Goal: Information Seeking & Learning: Find specific fact

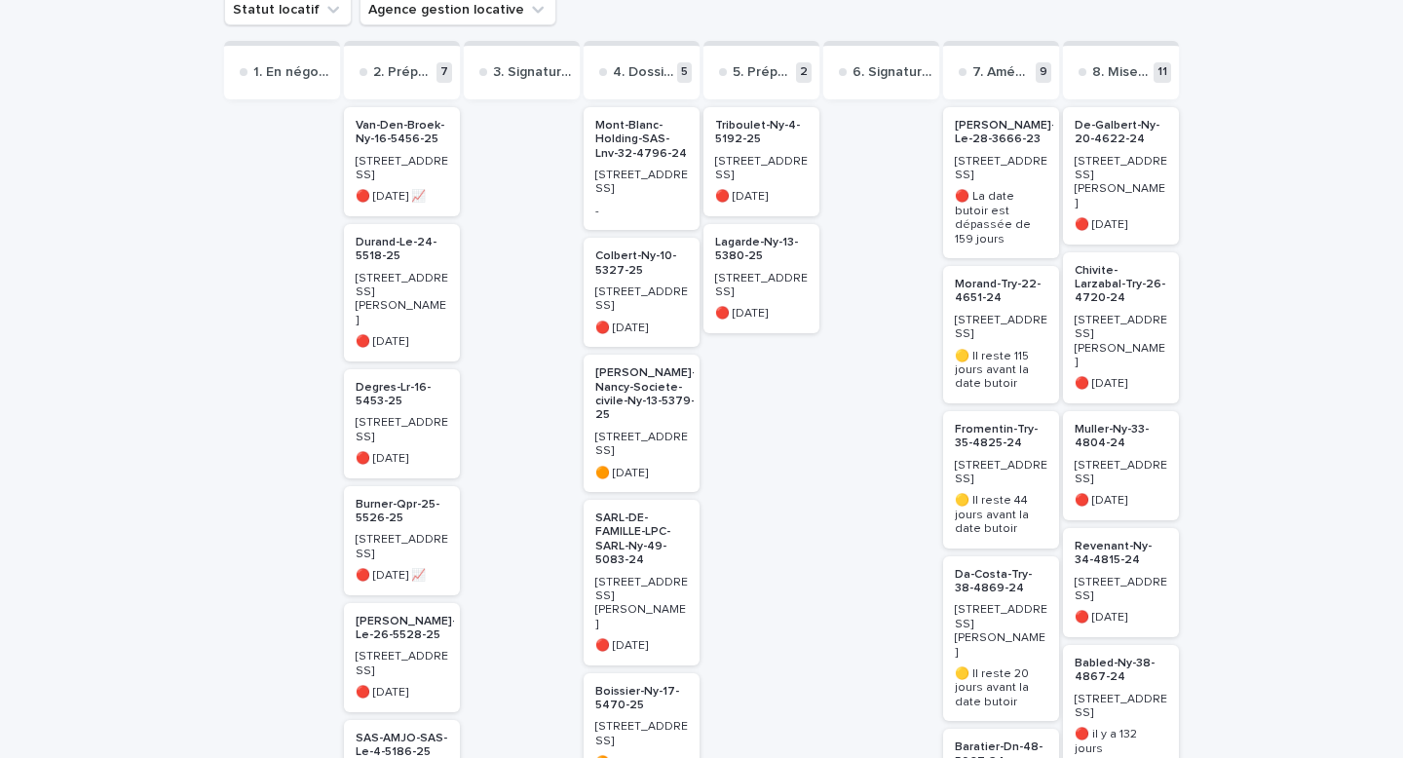
scroll to position [272, 0]
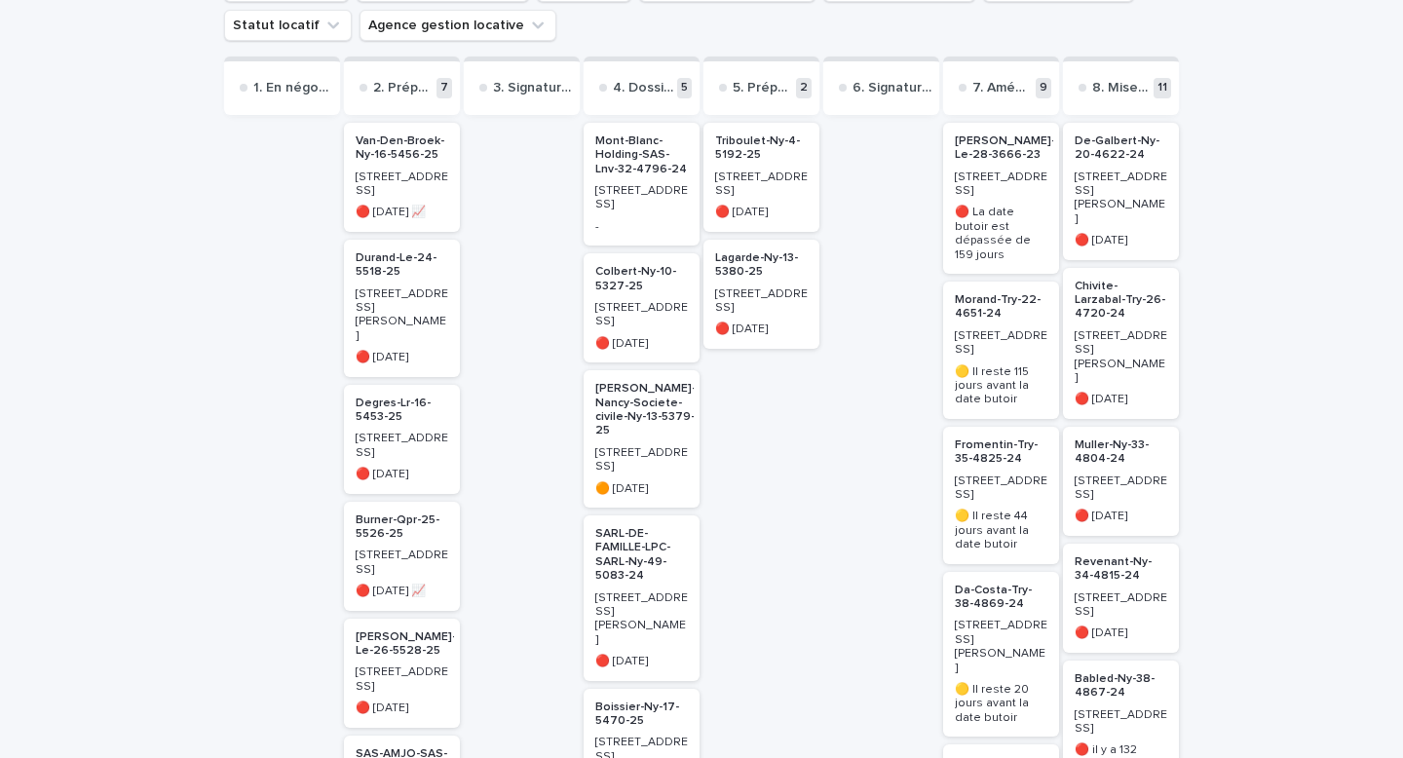
click at [744, 274] on p "Lagarde-Ny-13-5380-25" at bounding box center [761, 265] width 93 height 28
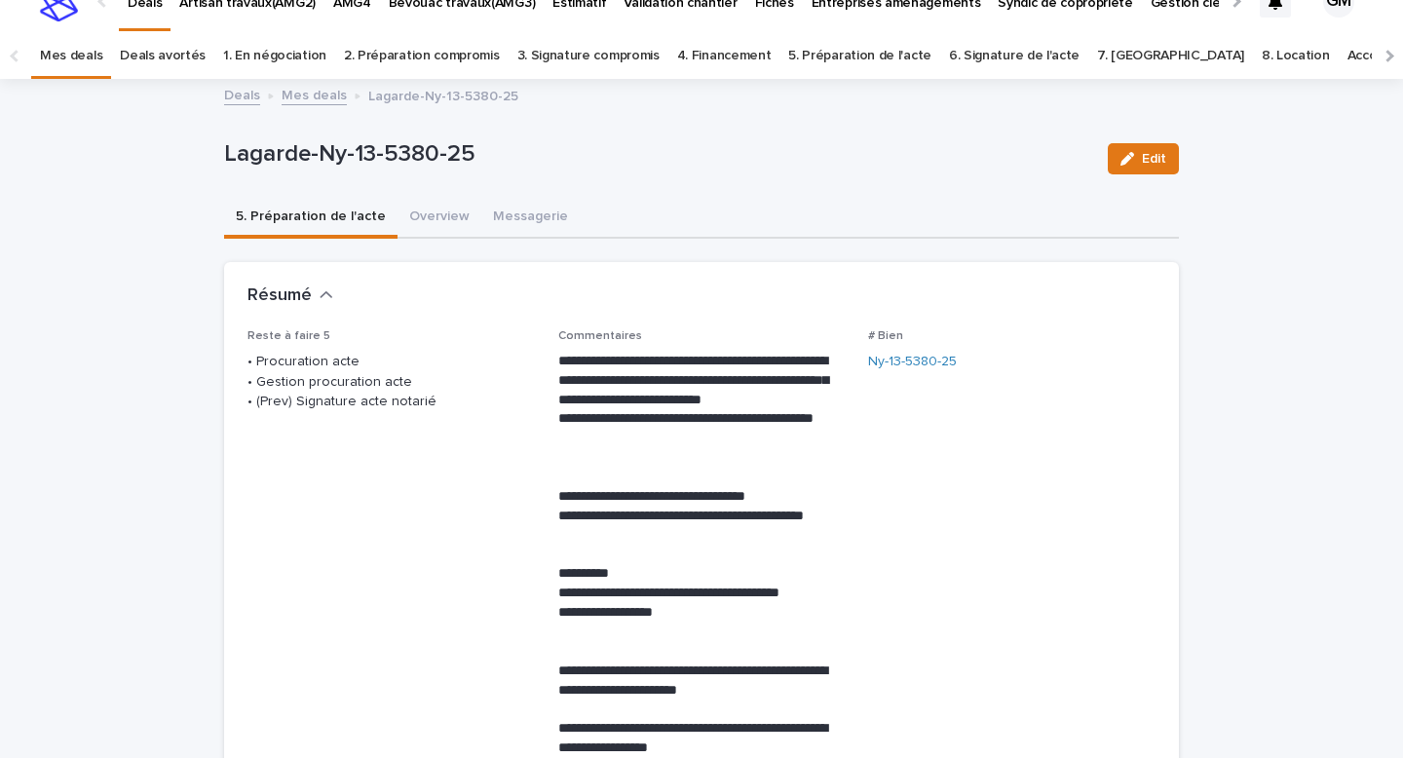
scroll to position [27, 0]
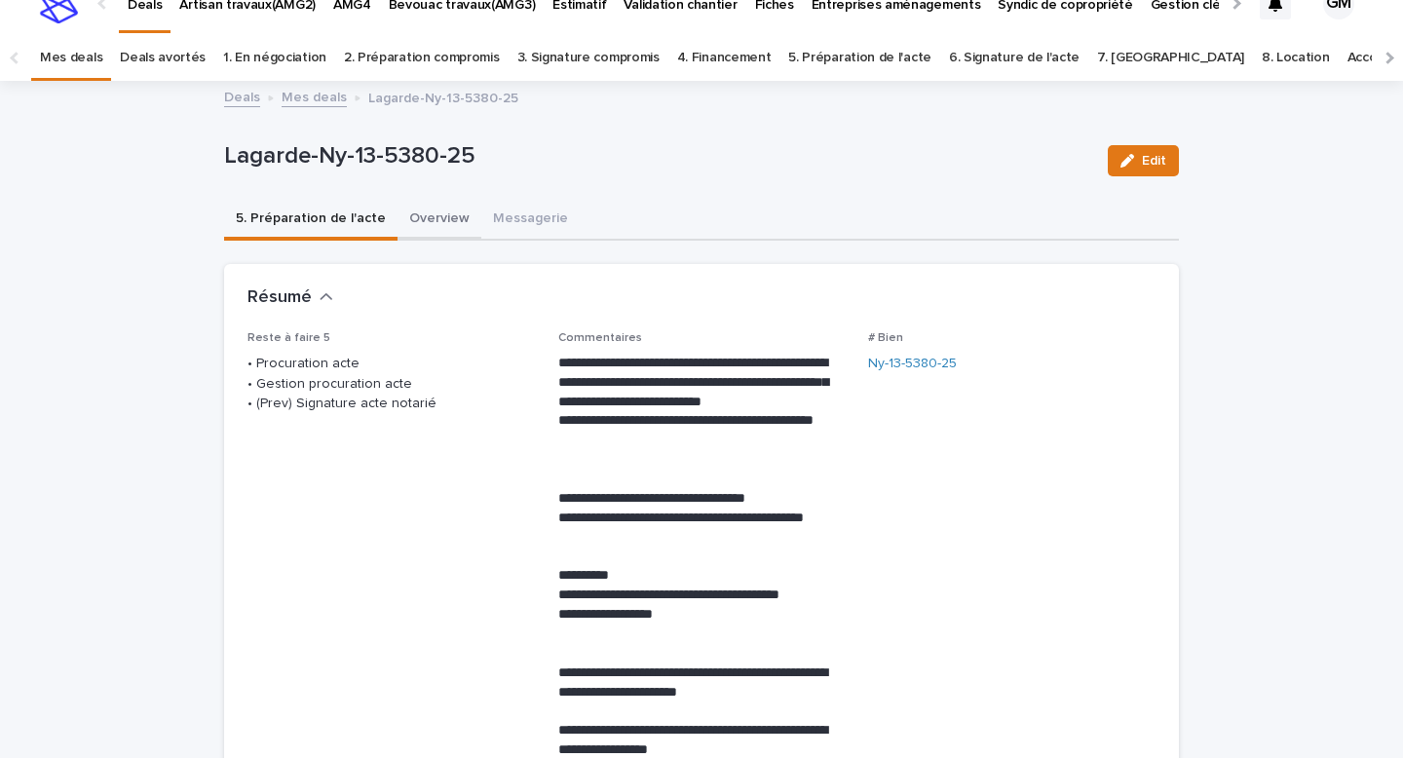
click at [428, 218] on button "Overview" at bounding box center [440, 220] width 84 height 41
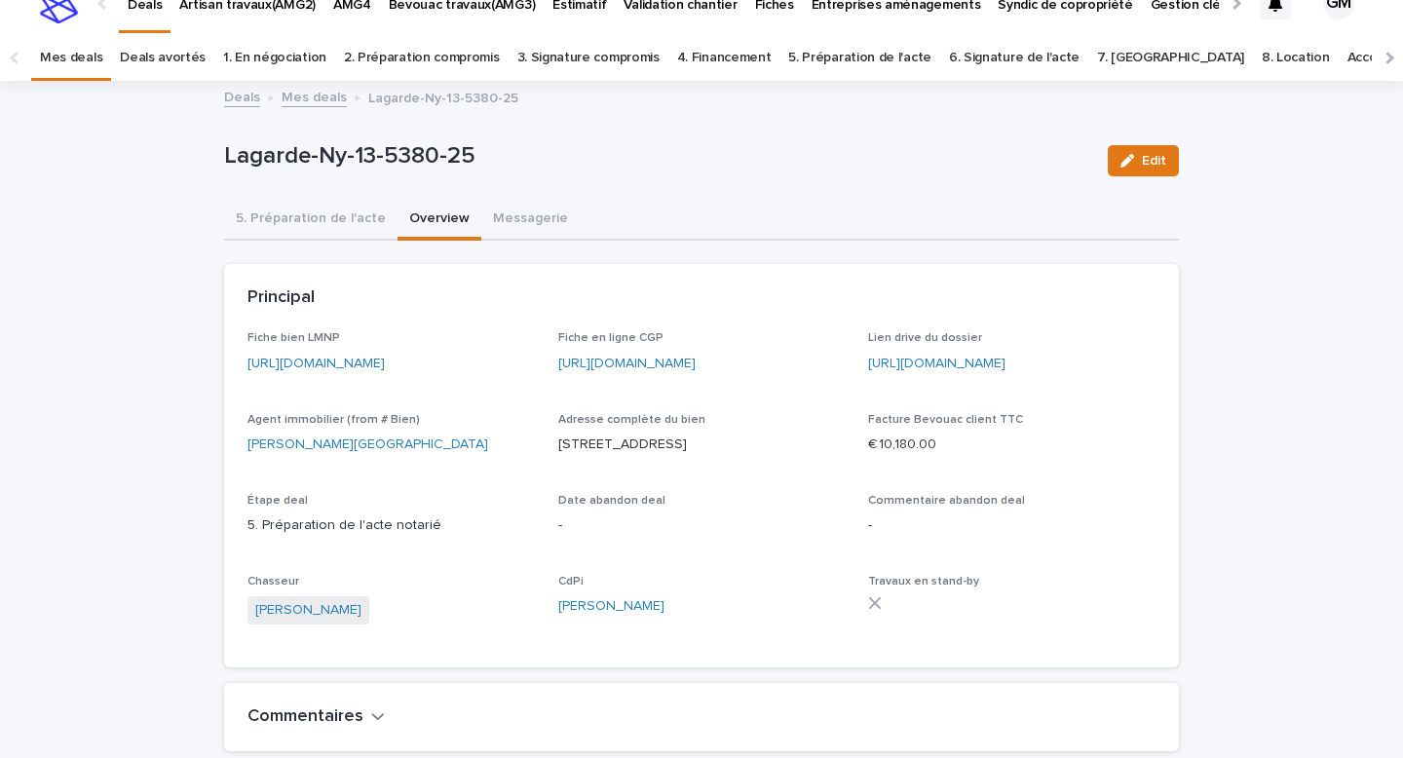
click at [385, 363] on link "[URL][DOMAIN_NAME]" at bounding box center [316, 364] width 137 height 14
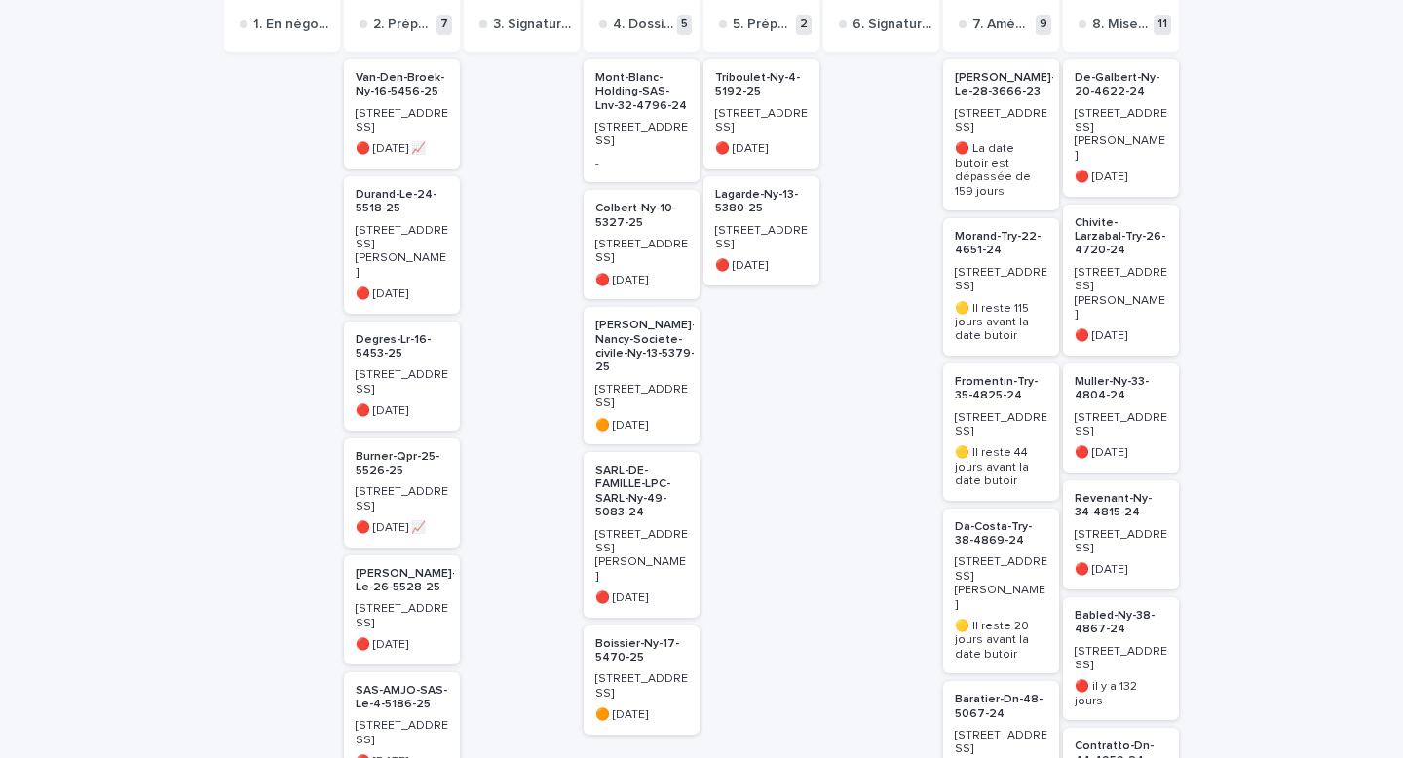
scroll to position [334, 0]
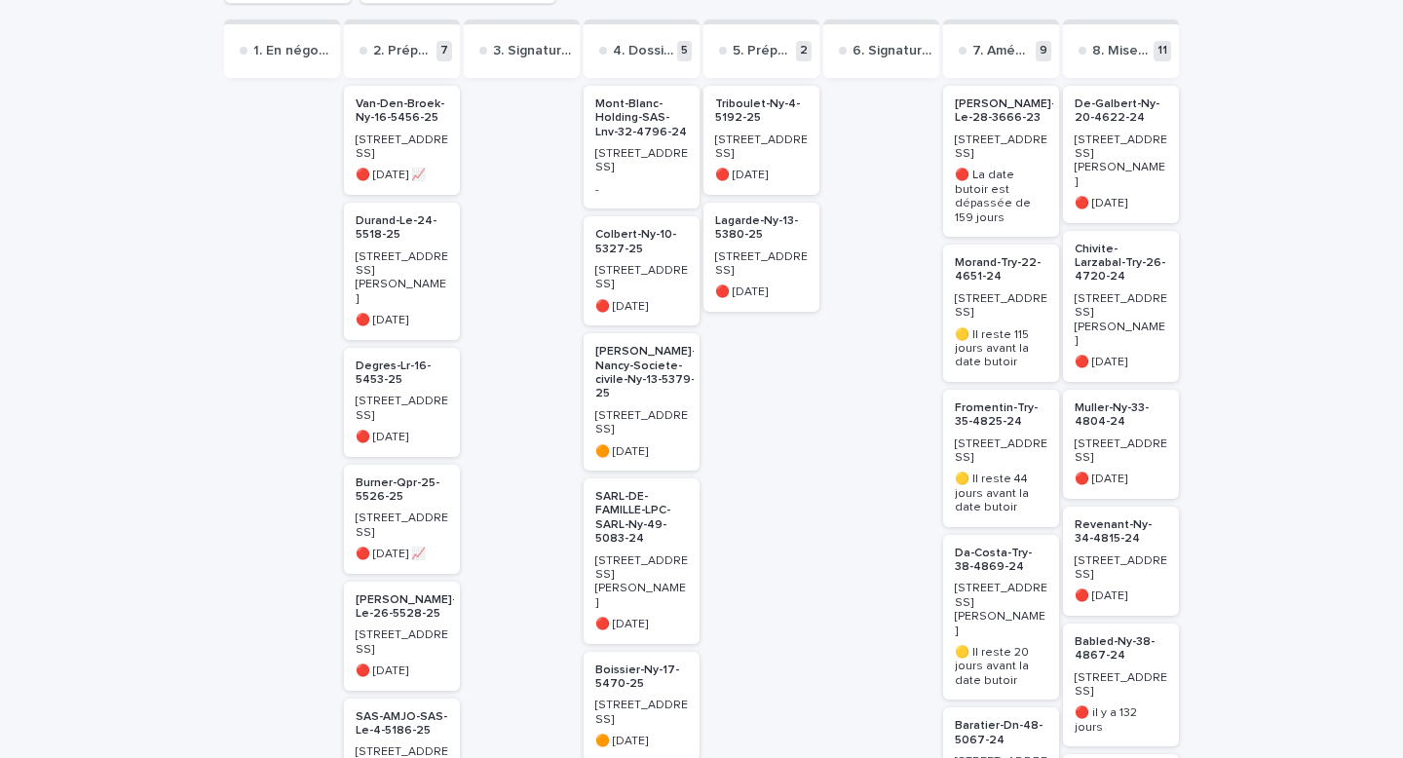
scroll to position [312, 0]
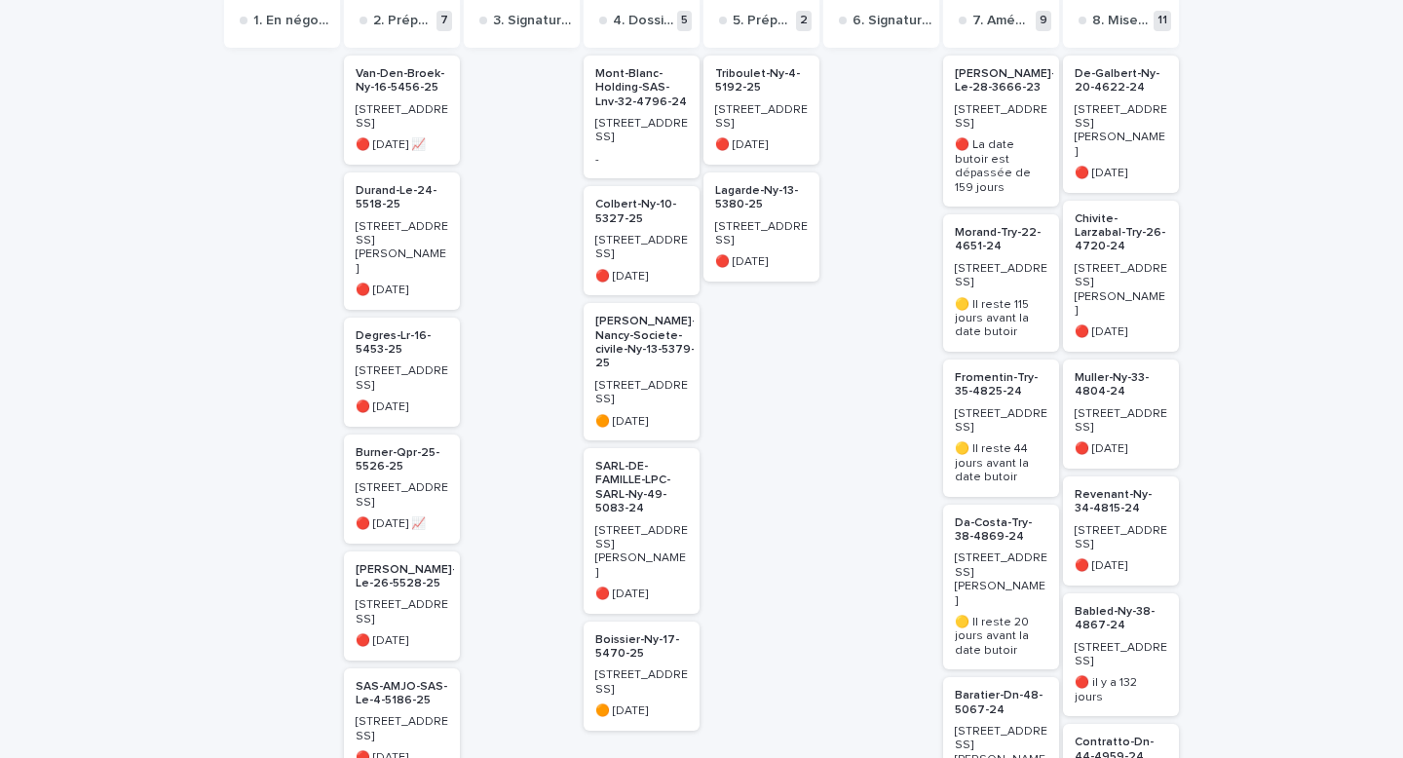
scroll to position [360, 0]
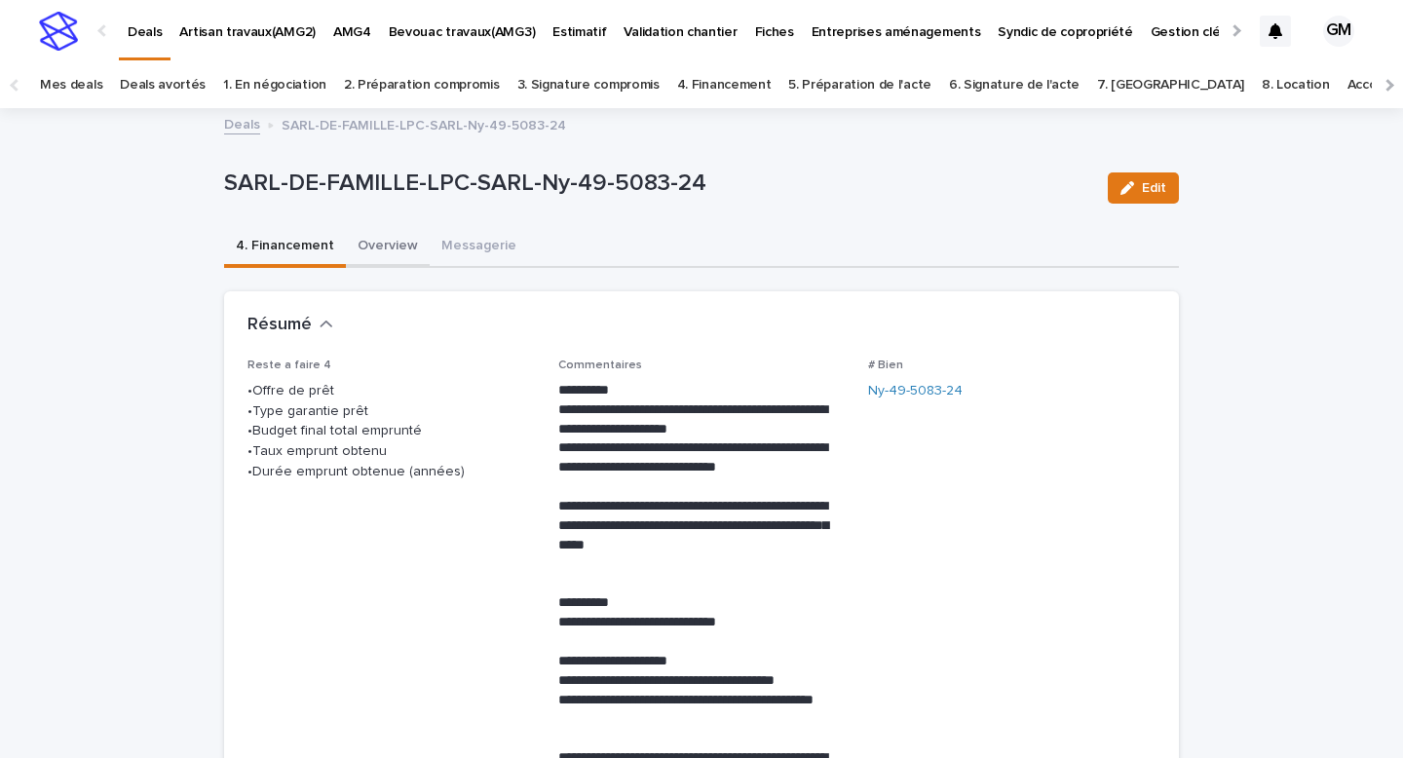
click at [369, 242] on button "Overview" at bounding box center [388, 247] width 84 height 41
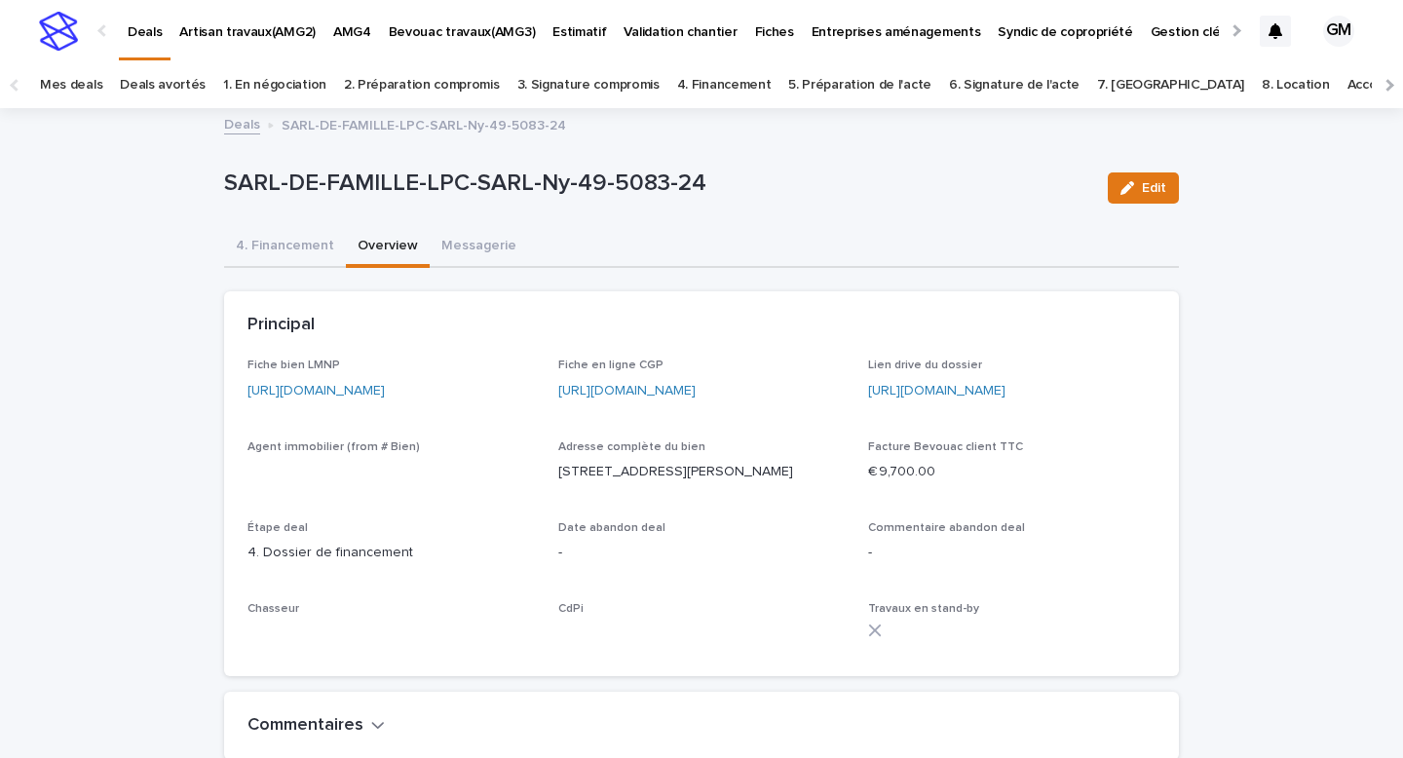
click at [410, 321] on div "Principal" at bounding box center [698, 325] width 900 height 21
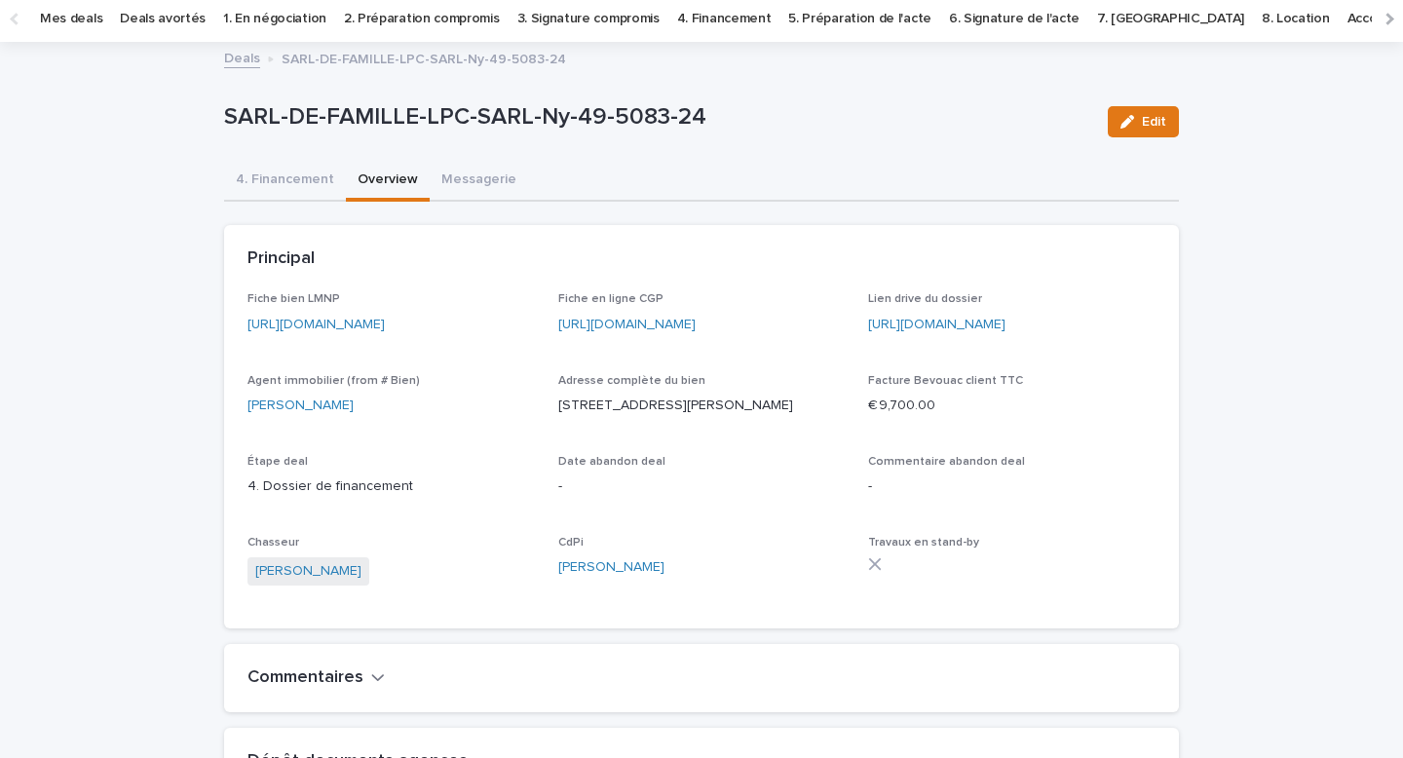
click at [369, 327] on link "https://app.bevouac.com/fiche/recPNeLZIyTus0rYV" at bounding box center [316, 325] width 137 height 14
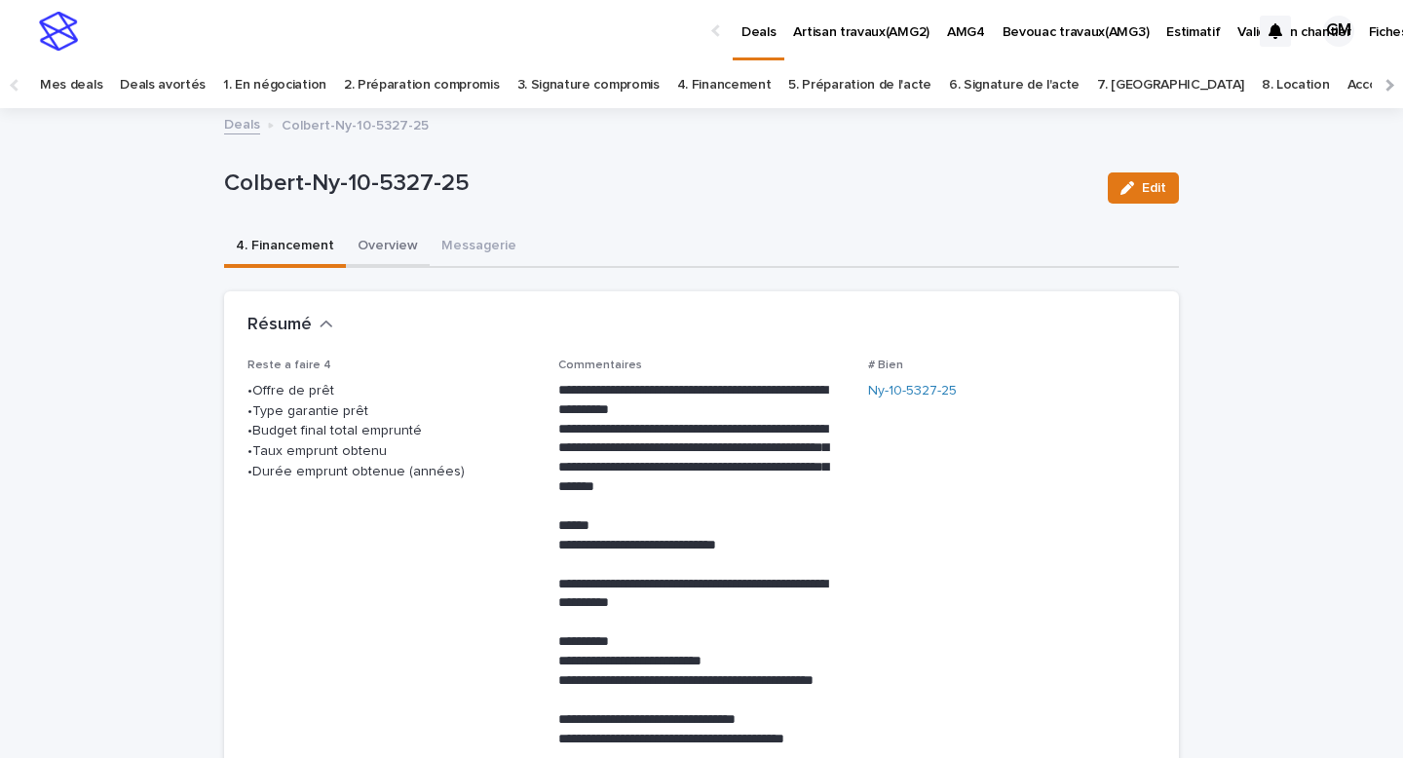
click at [379, 236] on button "Overview" at bounding box center [388, 247] width 84 height 41
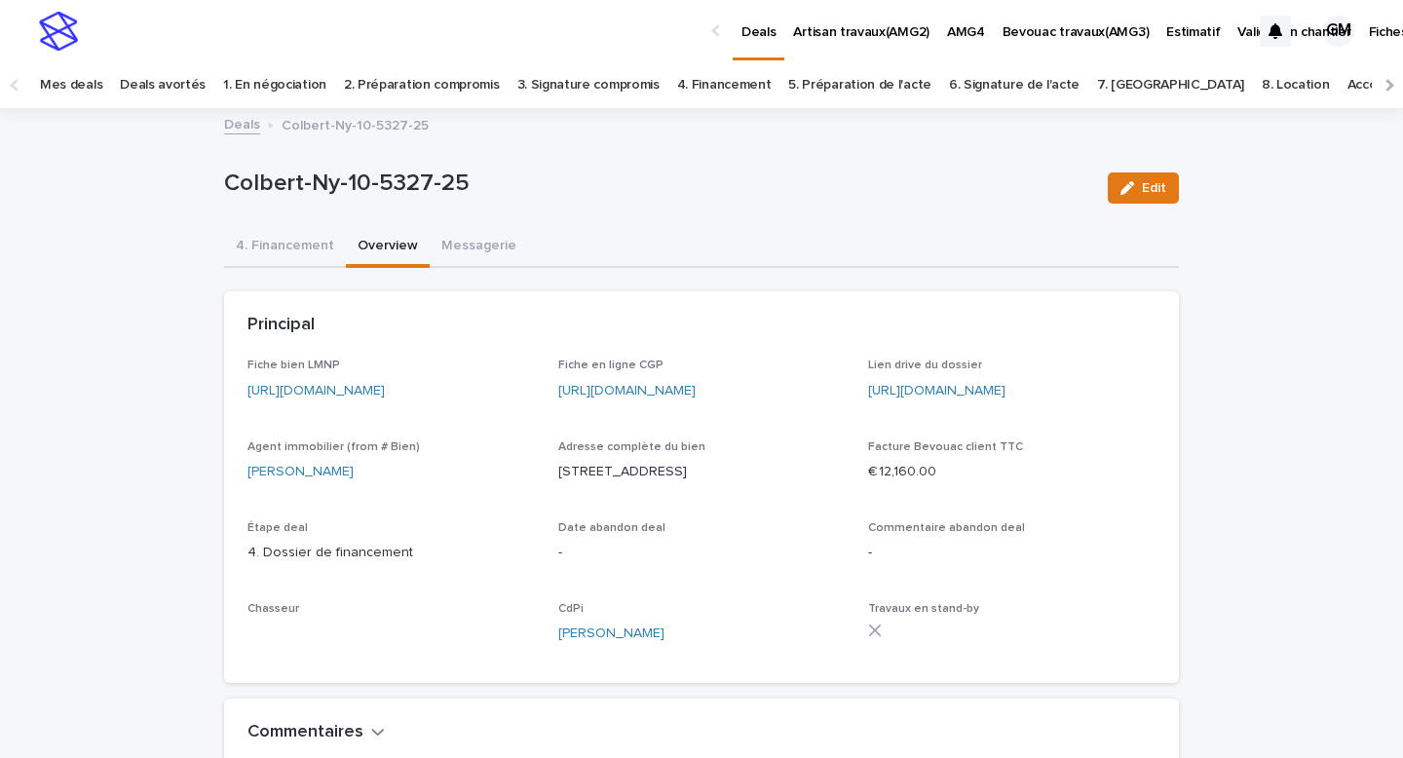
click at [375, 396] on link "[URL][DOMAIN_NAME]" at bounding box center [316, 391] width 137 height 14
